Goal: Information Seeking & Learning: Learn about a topic

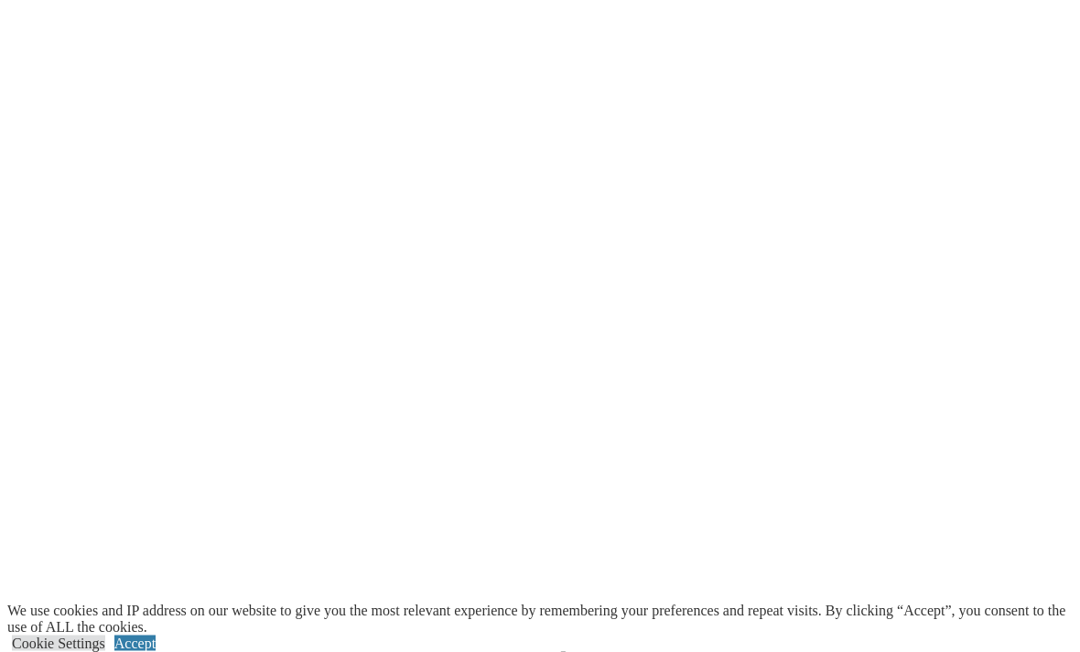
scroll to position [2321, 0]
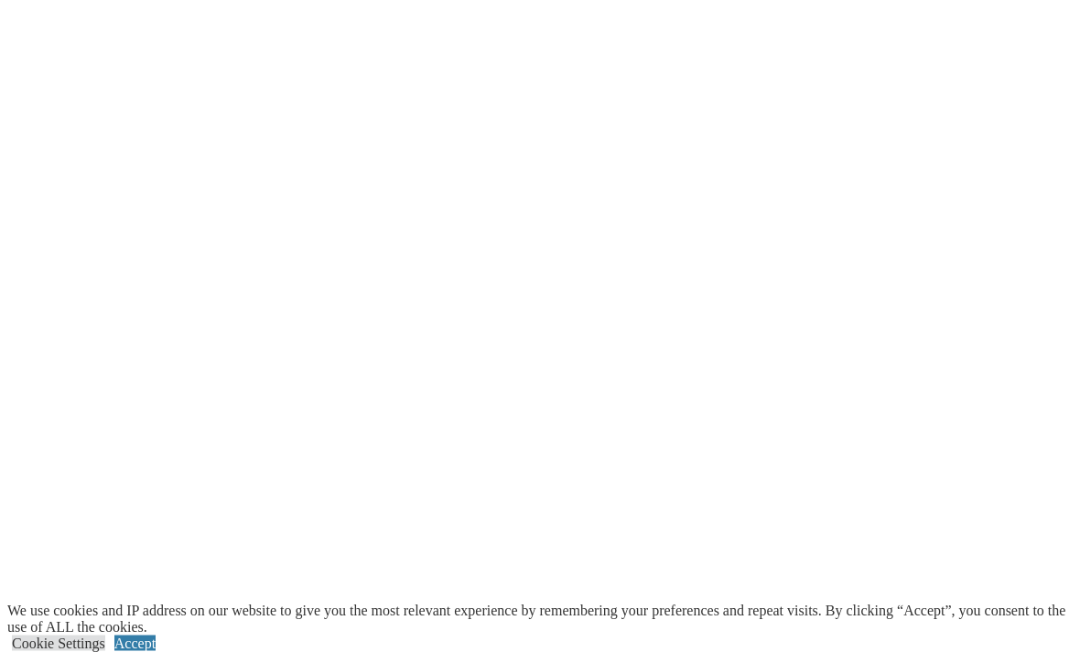
scroll to position [2520, 0]
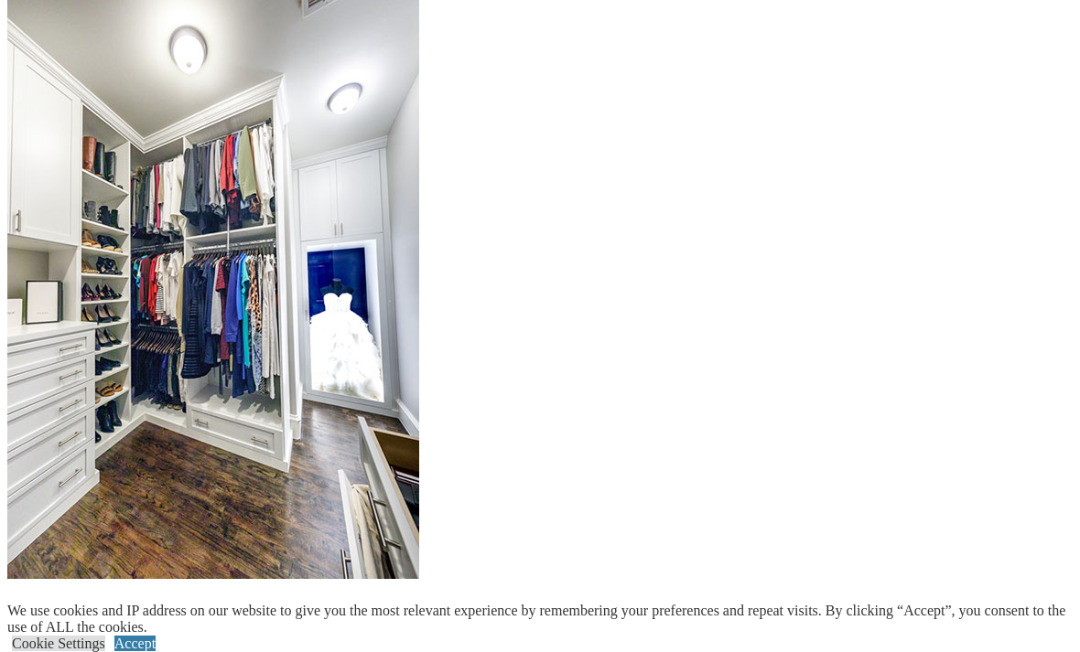
scroll to position [2420, 0]
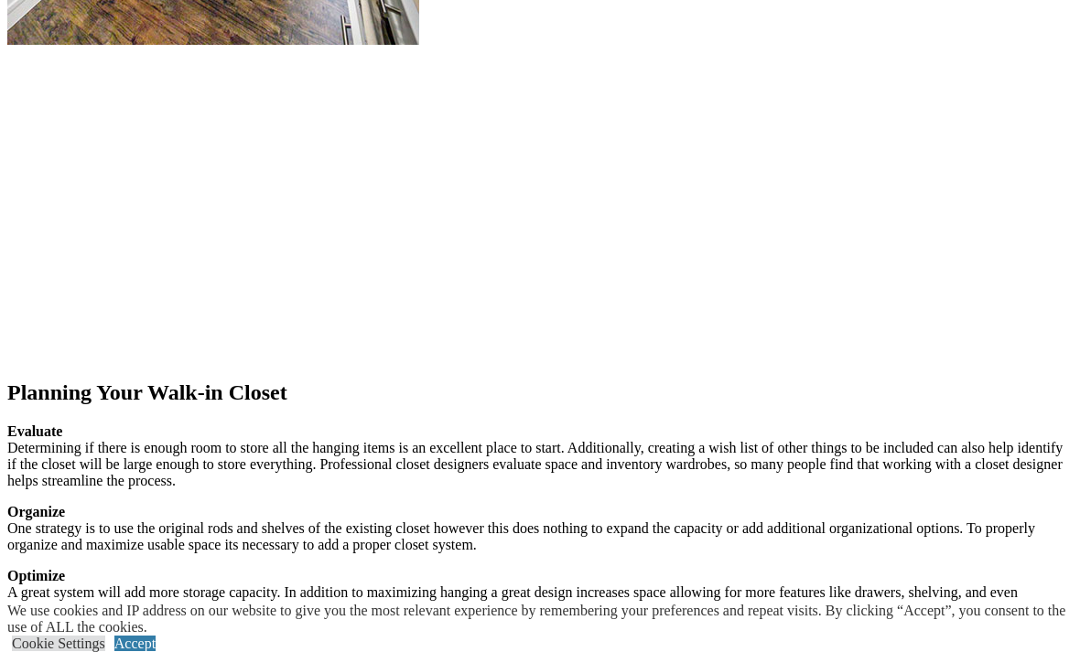
scroll to position [2501, 0]
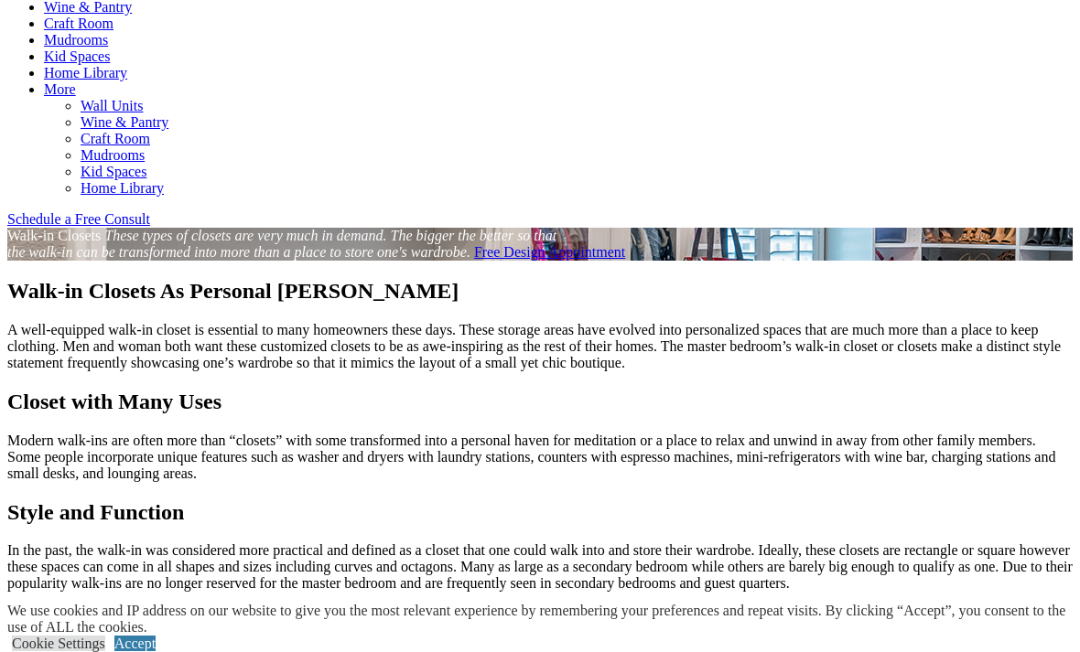
scroll to position [1019, 0]
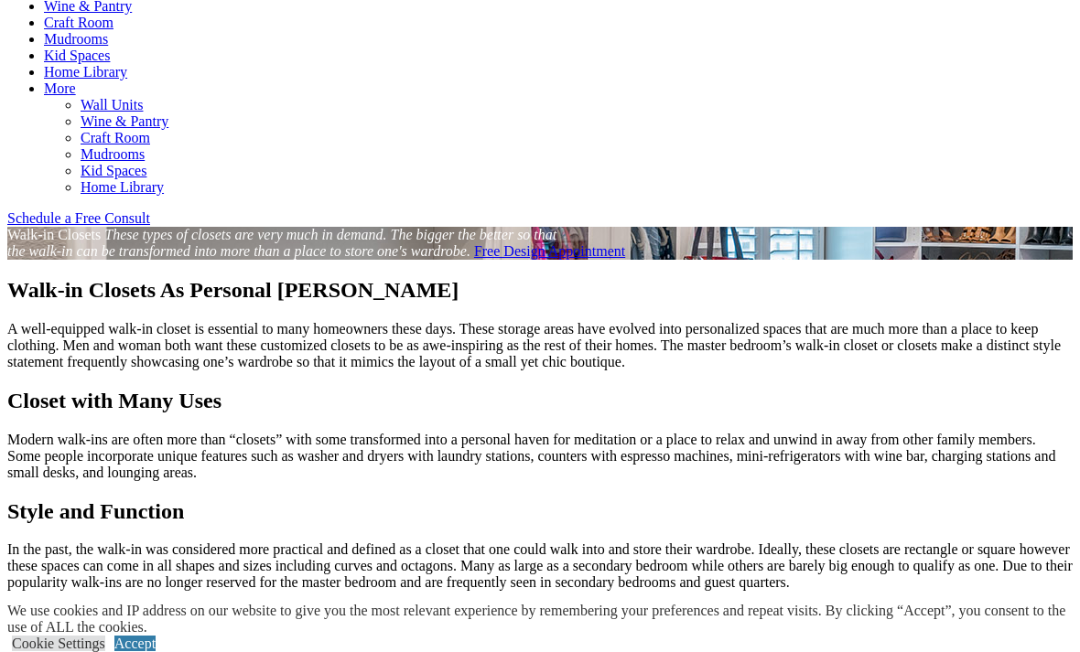
click at [143, 113] on link "Wall Units" at bounding box center [112, 105] width 62 height 16
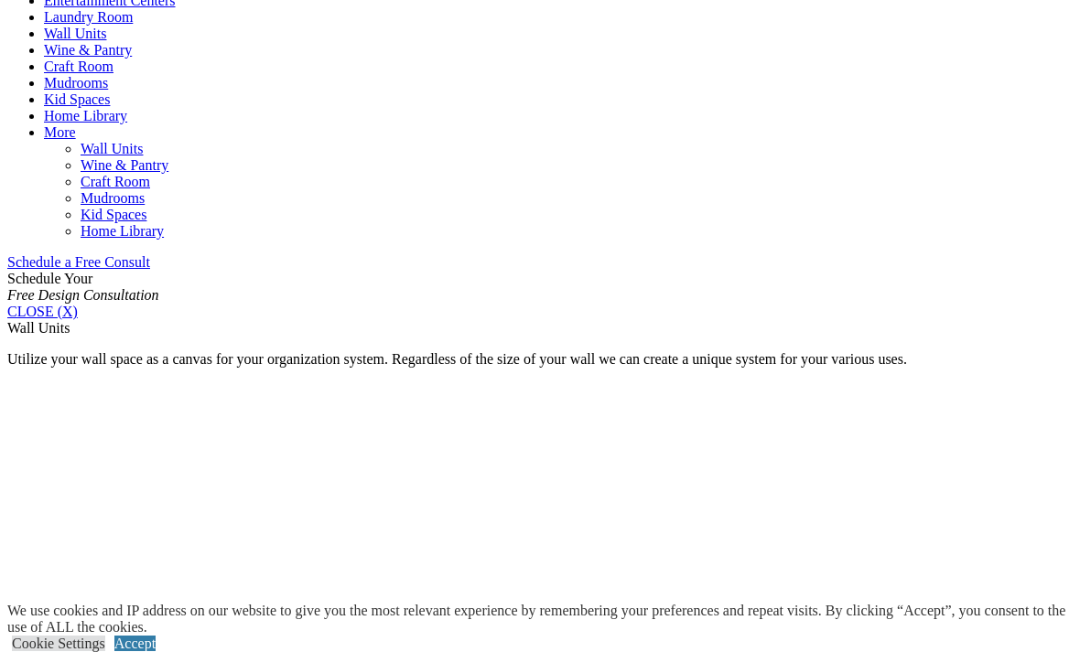
scroll to position [1034, 0]
